Goal: Information Seeking & Learning: Check status

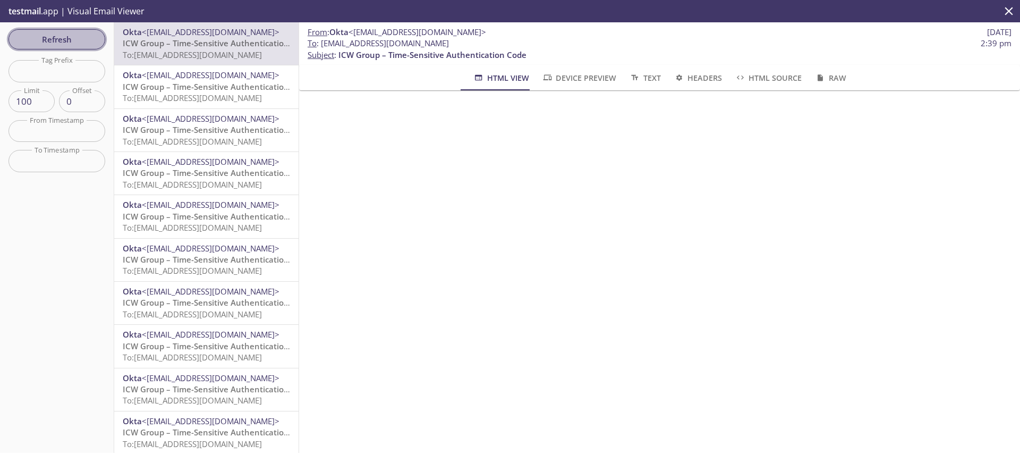
click at [45, 32] on span "Refresh" at bounding box center [57, 39] width 80 height 14
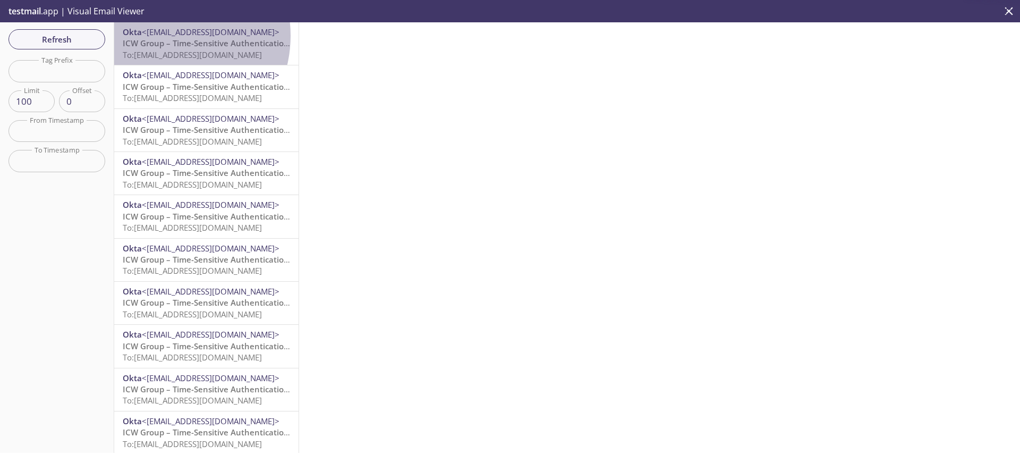
click at [163, 36] on span "<[EMAIL_ADDRESS][DOMAIN_NAME]>" at bounding box center [211, 32] width 138 height 11
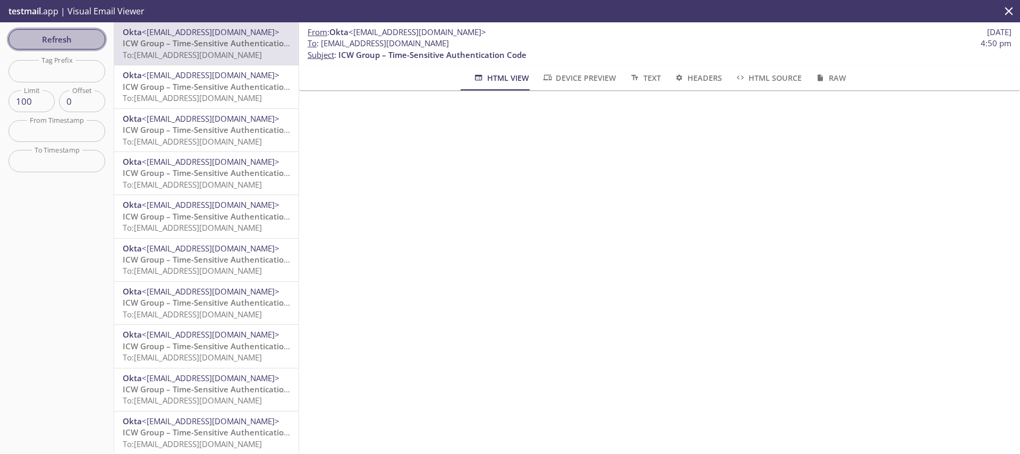
click at [80, 45] on span "Refresh" at bounding box center [57, 39] width 80 height 14
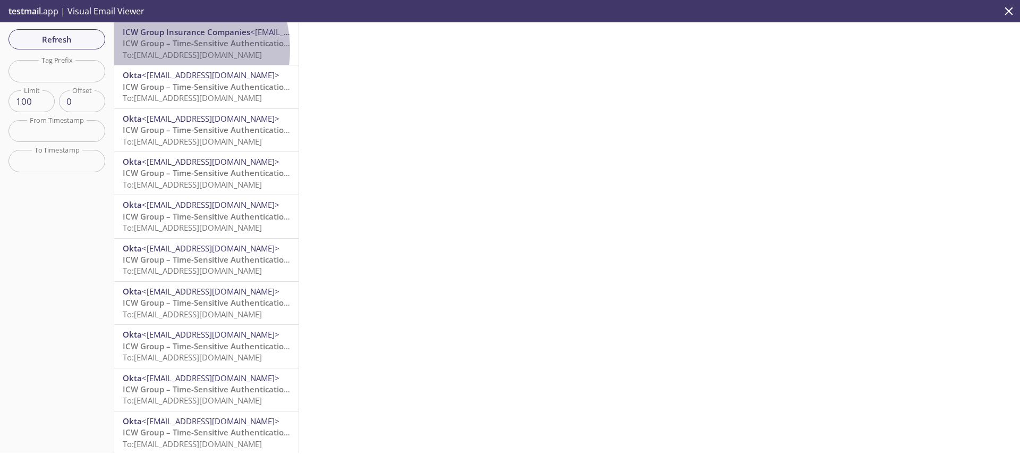
click at [167, 49] on span "To: [EMAIL_ADDRESS][DOMAIN_NAME]" at bounding box center [192, 54] width 139 height 11
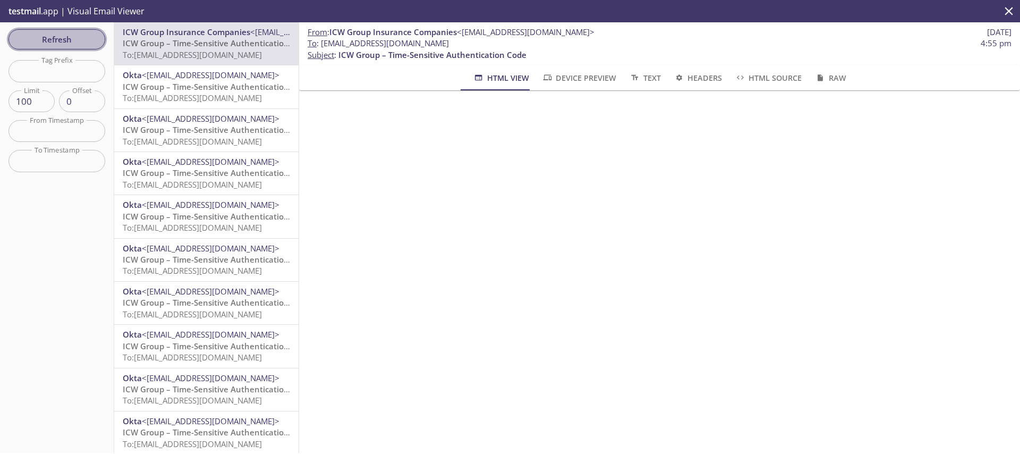
click at [67, 31] on button "Refresh" at bounding box center [56, 39] width 97 height 20
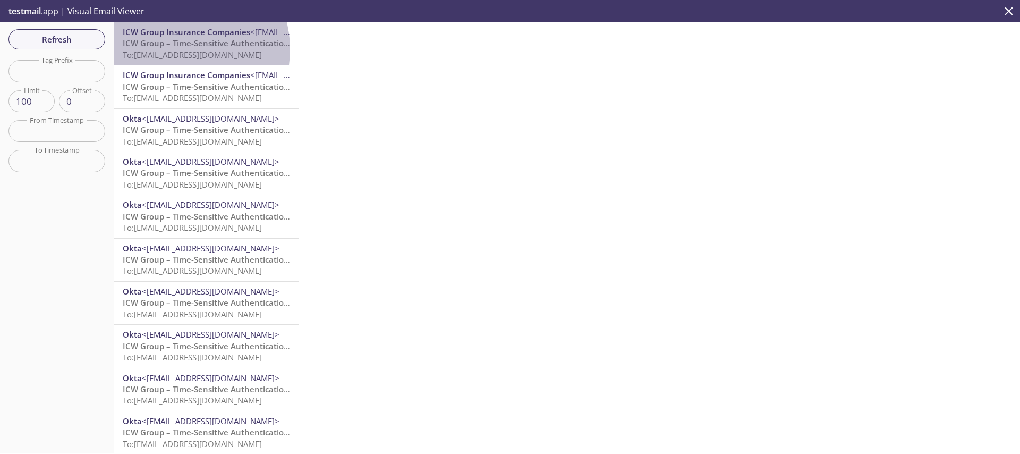
click at [175, 49] on span "To: [EMAIL_ADDRESS][DOMAIN_NAME]" at bounding box center [192, 54] width 139 height 11
